Goal: Communication & Community: Ask a question

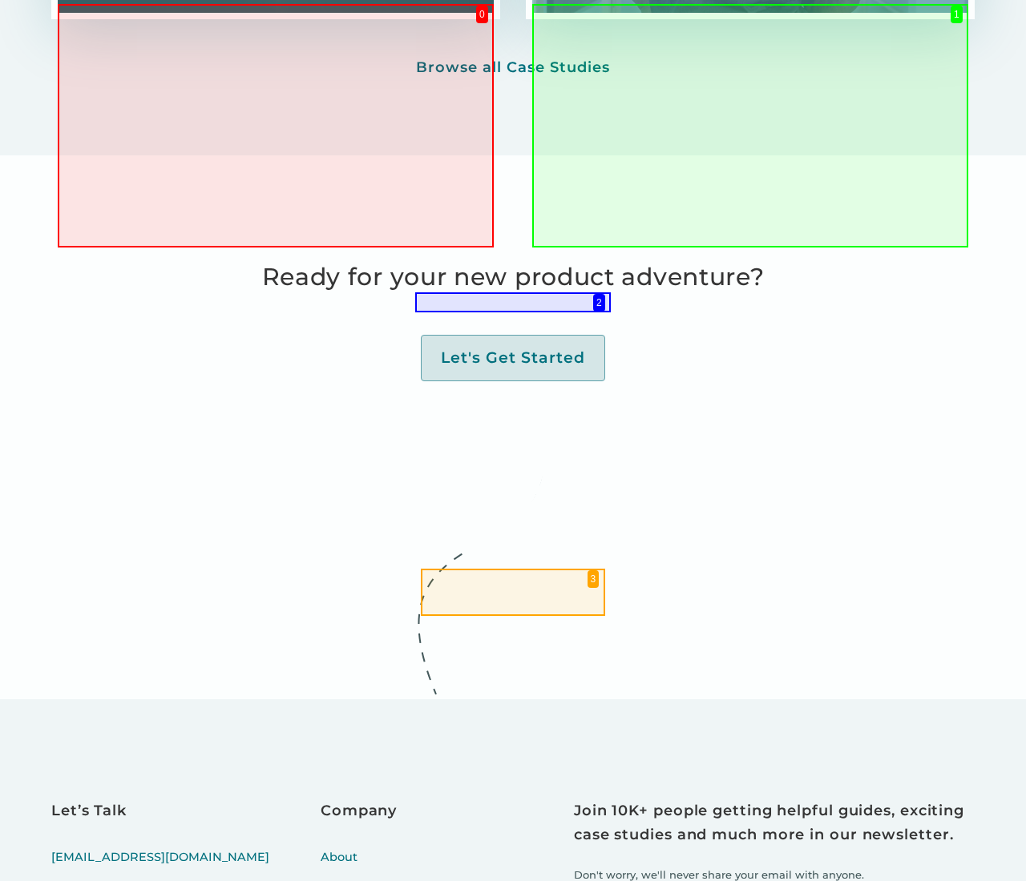
scroll to position [5920, 0]
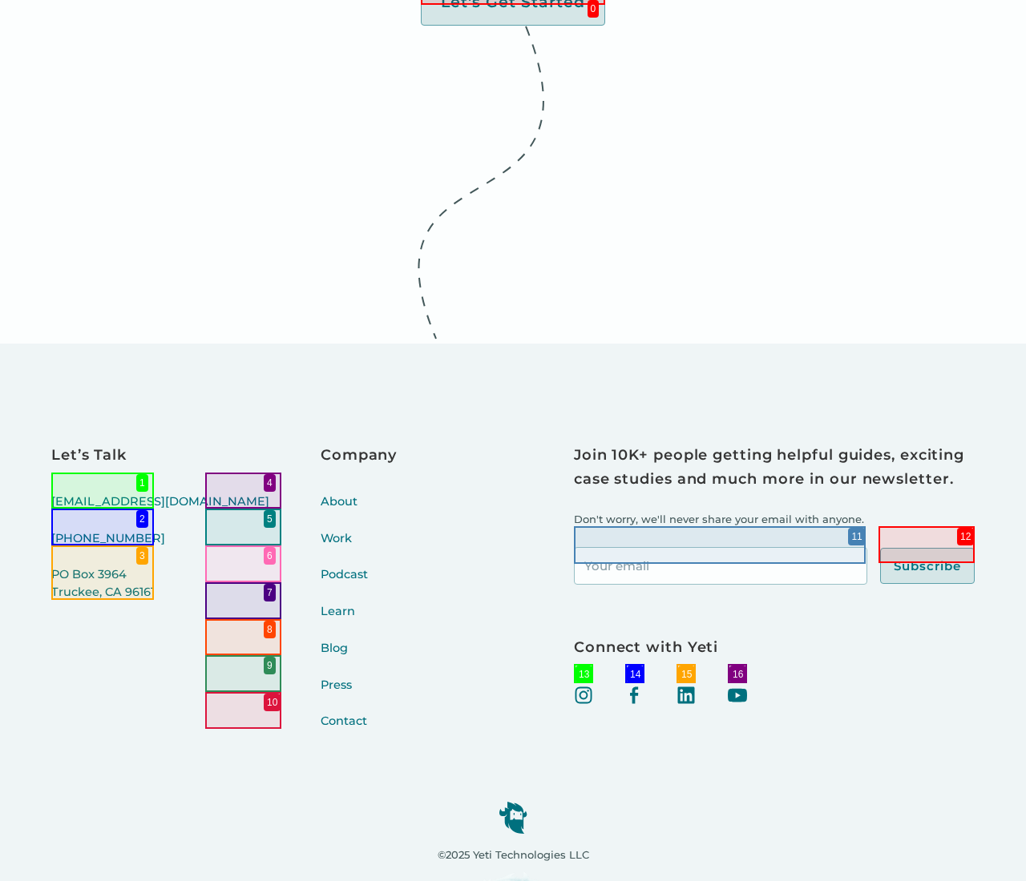
click at [320, 713] on link "Contact" at bounding box center [358, 731] width 76 height 37
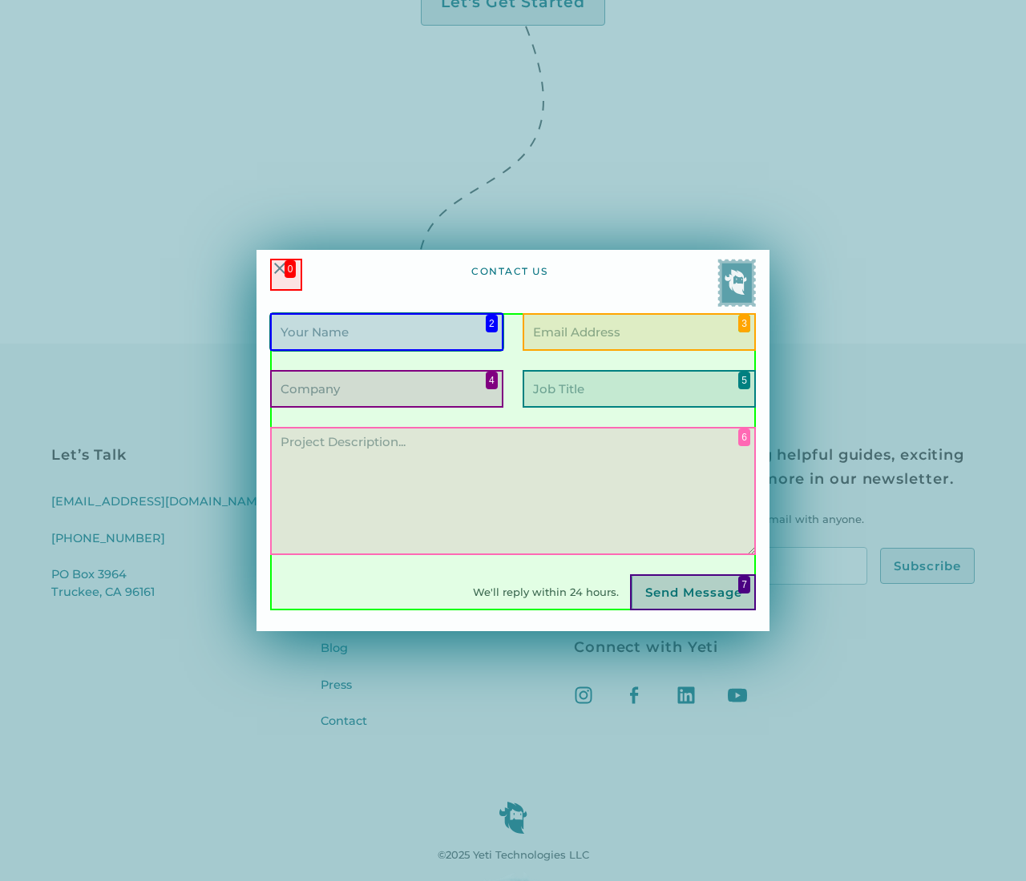
click at [386, 332] on input "Contact Form" at bounding box center [386, 332] width 233 height 38
type input "[PERSON_NAME]"
click at [639, 332] on input "Contact Form" at bounding box center [638, 332] width 233 height 38
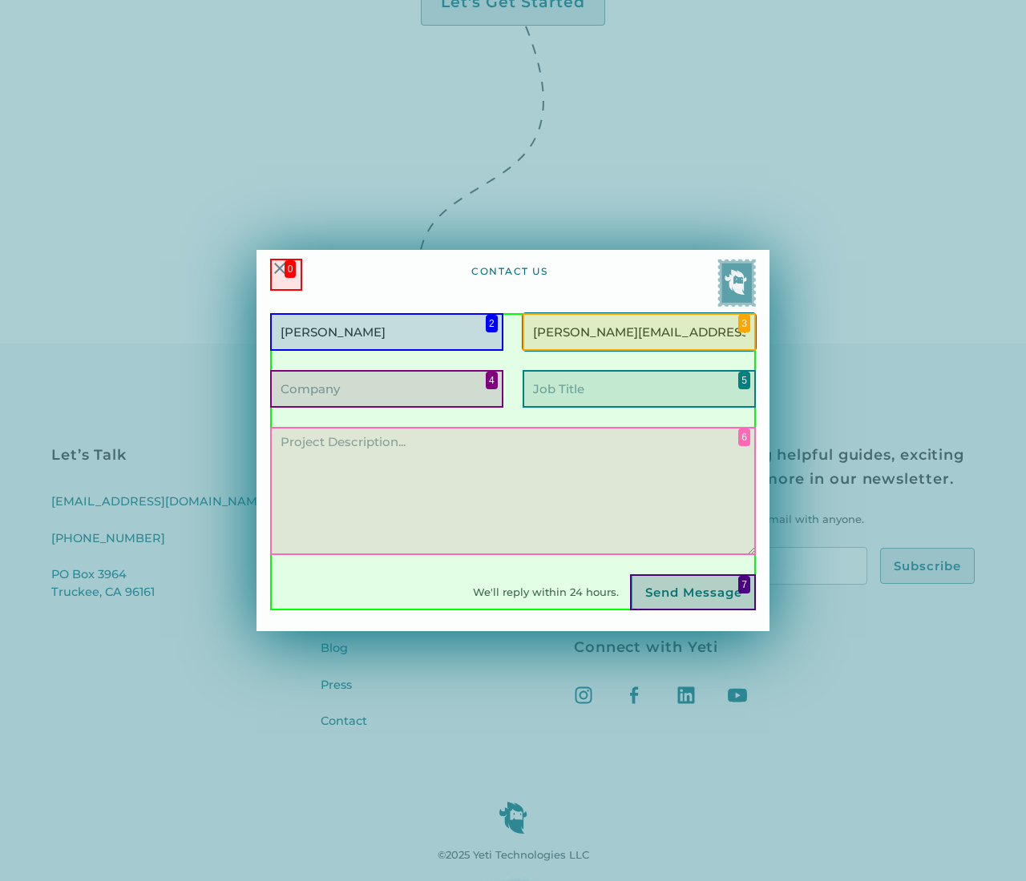
type input "[PERSON_NAME][EMAIL_ADDRESS][PERSON_NAME][DOMAIN_NAME]"
click at [386, 389] on input "Contact Form" at bounding box center [386, 389] width 233 height 38
type input "Lendrose"
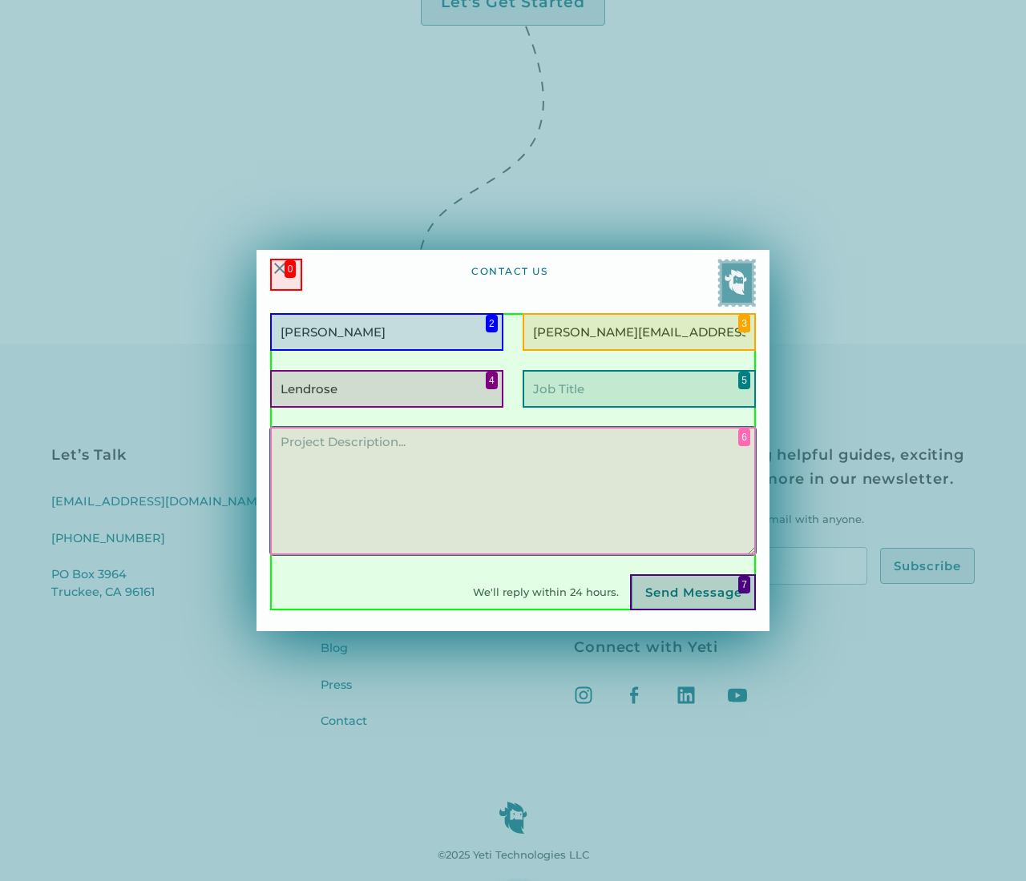
click at [513, 490] on textarea "Contact Form" at bounding box center [513, 491] width 486 height 128
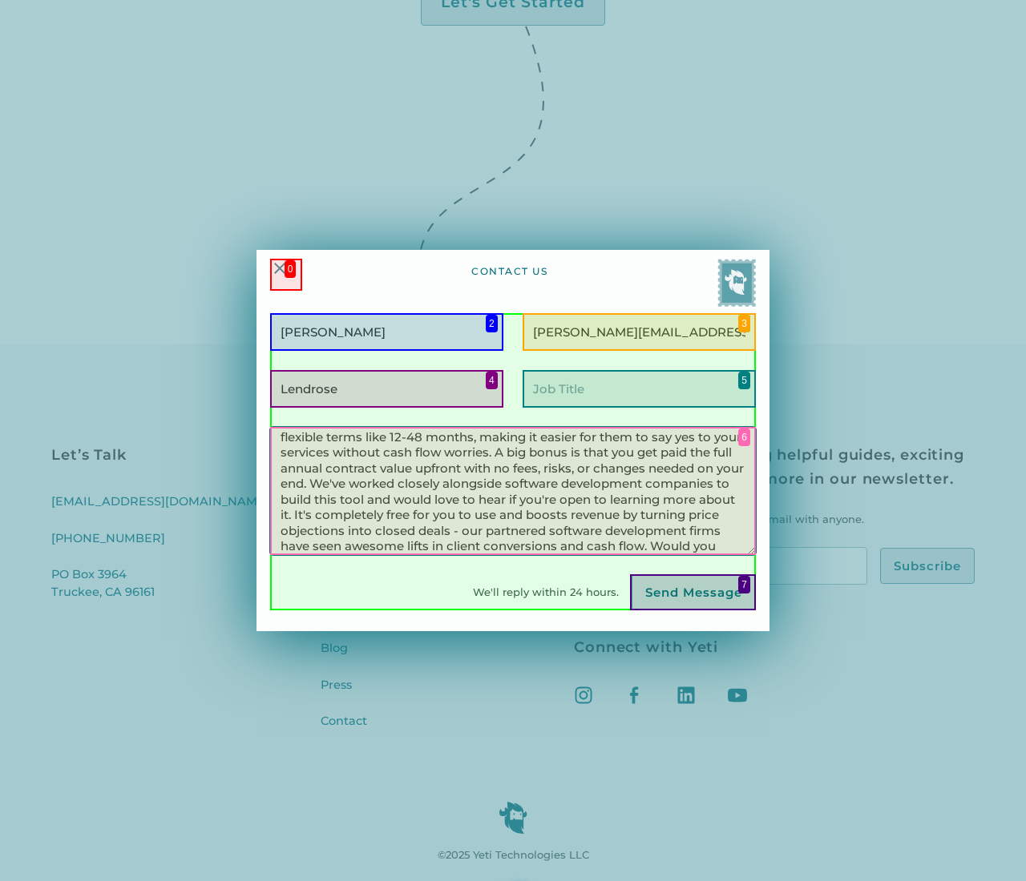
scroll to position [114, 0]
type textarea "Hi there, I came across your web and mobile apps for educational institutions. …"
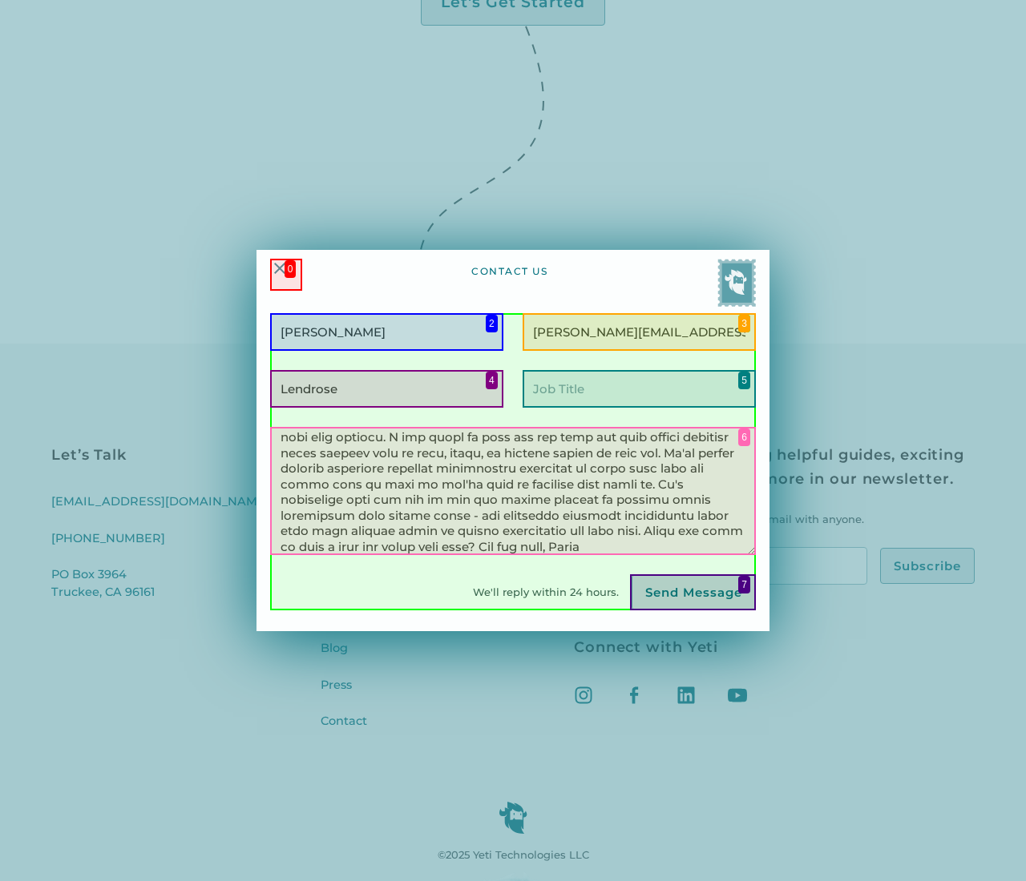
click at [692, 592] on input "Send Message" at bounding box center [693, 592] width 124 height 37
click at [639, 389] on input "Contact Form" at bounding box center [638, 389] width 233 height 38
type input "Business Development"
click at [692, 592] on input "Send Message" at bounding box center [693, 592] width 124 height 37
